Goal: Information Seeking & Learning: Learn about a topic

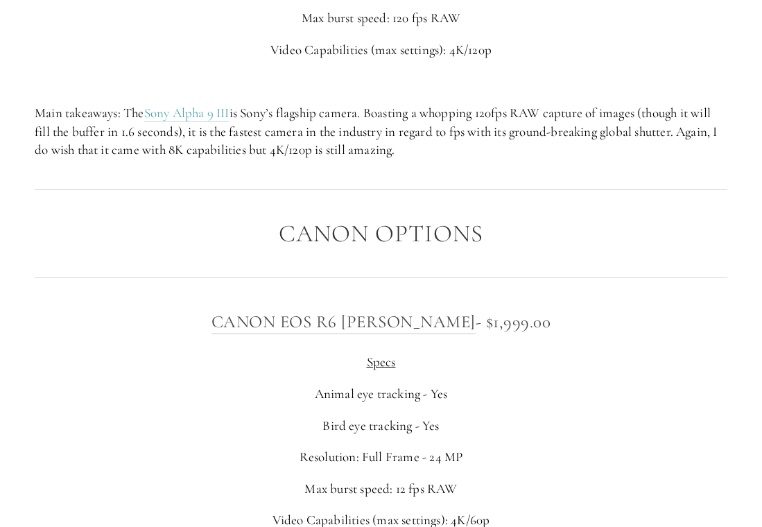
scroll to position [4337, 0]
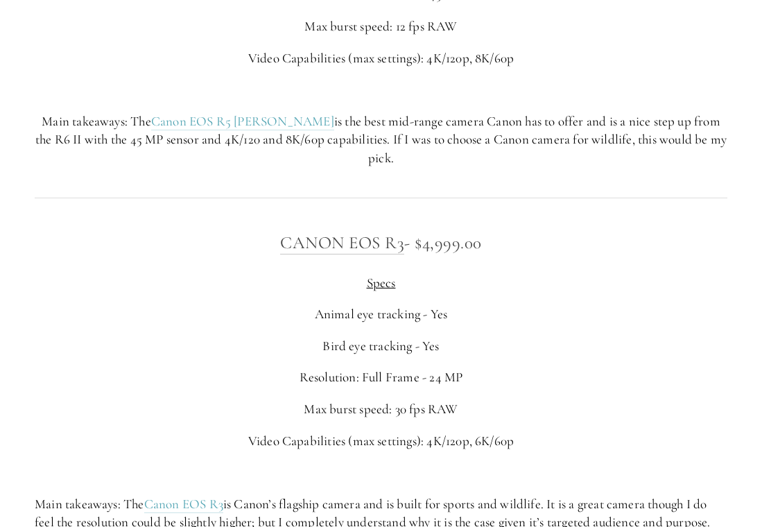
scroll to position [5221, 0]
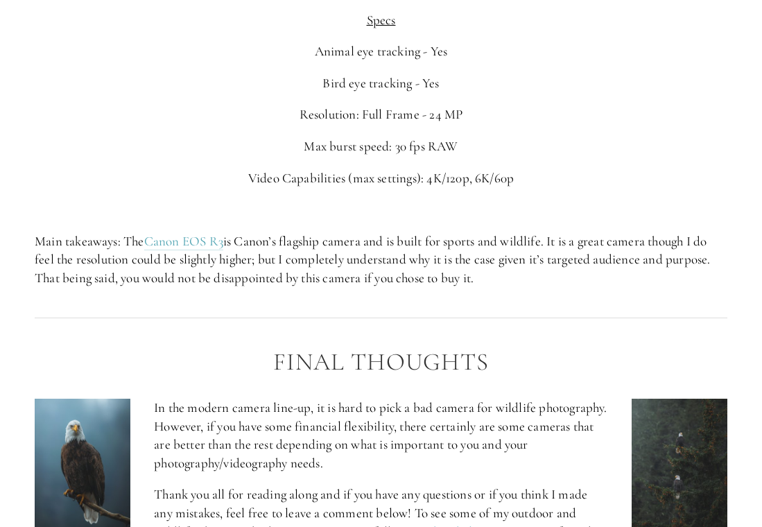
scroll to position [5484, 0]
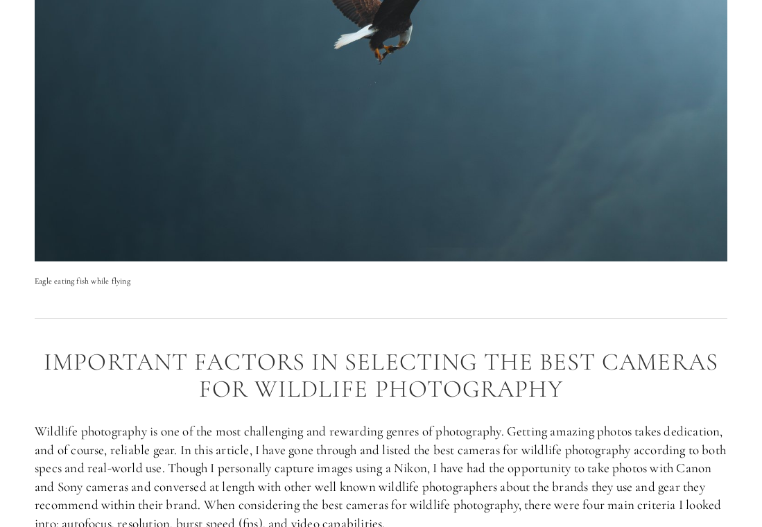
scroll to position [98, 0]
